Goal: Find specific page/section: Find specific page/section

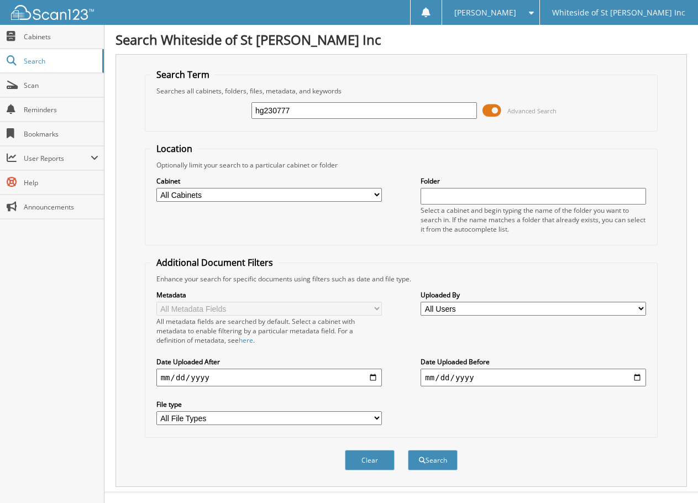
type input "hg230777"
click at [408, 450] on button "Search" at bounding box center [433, 460] width 50 height 20
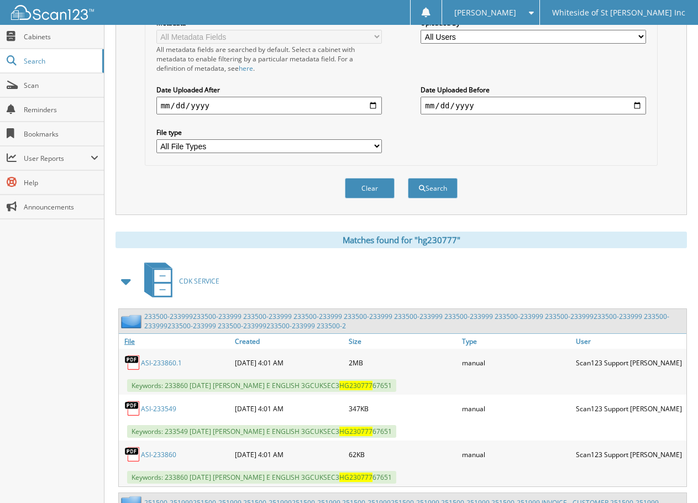
scroll to position [276, 0]
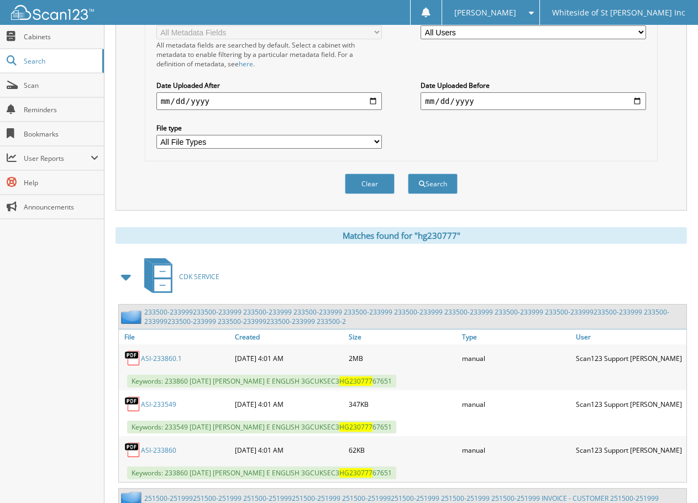
click at [124, 277] on span at bounding box center [126, 277] width 15 height 20
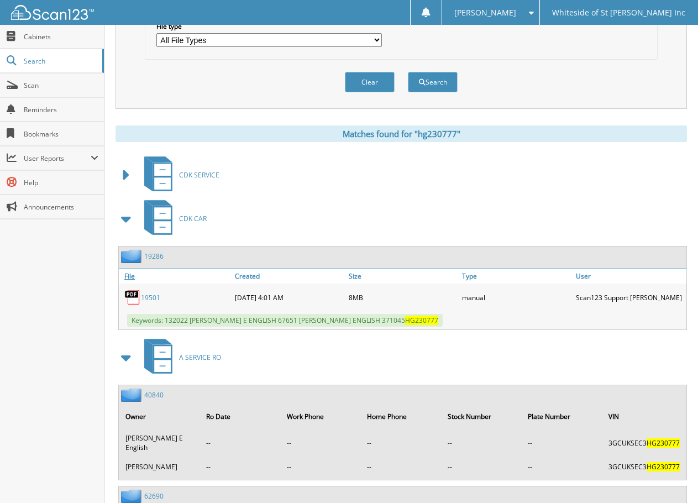
scroll to position [387, 0]
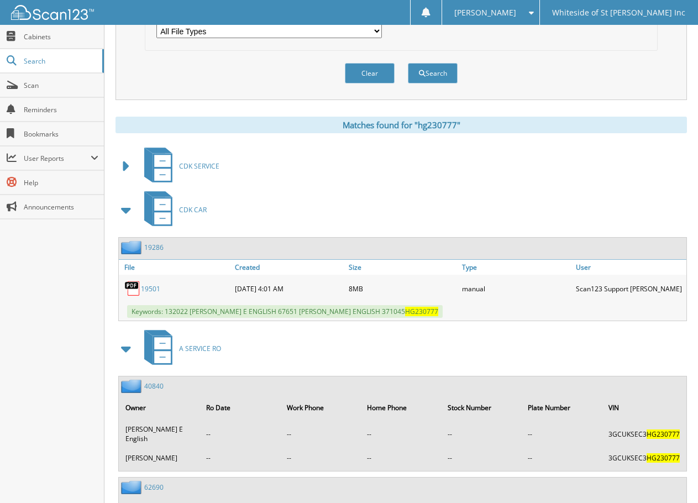
click at [156, 288] on link "19501" at bounding box center [150, 288] width 19 height 9
